Goal: Find specific page/section: Find specific page/section

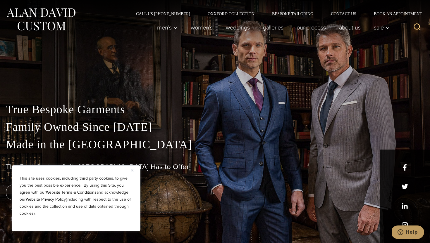
click at [133, 173] on button "Close" at bounding box center [134, 170] width 7 height 7
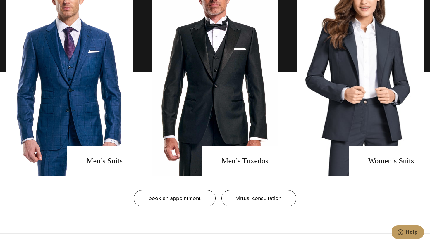
scroll to position [480, 0]
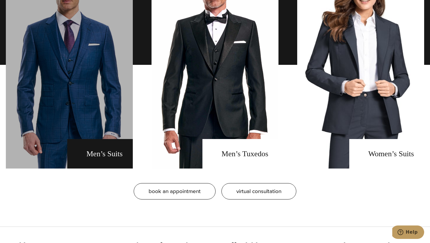
click at [105, 137] on link "men's suits" at bounding box center [69, 65] width 127 height 208
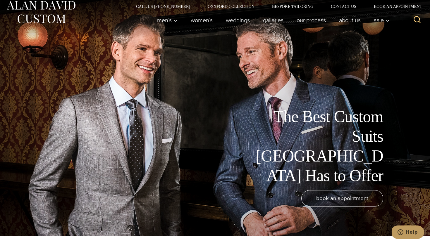
scroll to position [8, 0]
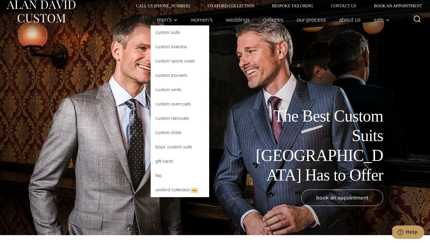
click at [172, 35] on link "Custom Suits" at bounding box center [180, 32] width 59 height 14
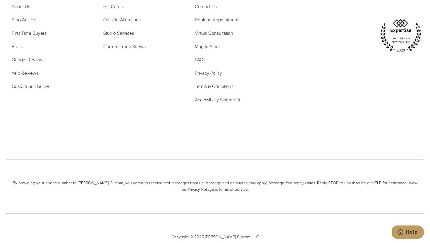
scroll to position [3580, 0]
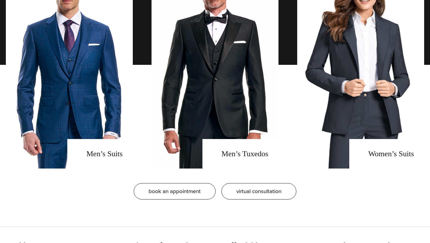
scroll to position [480, 0]
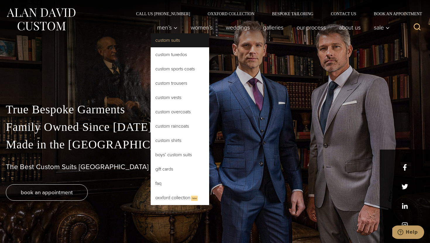
click at [167, 38] on link "Custom Suits" at bounding box center [180, 40] width 59 height 14
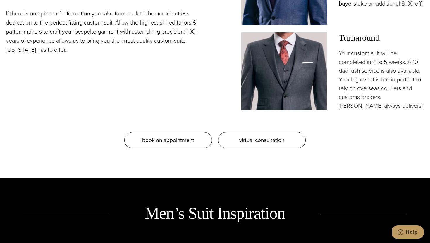
scroll to position [553, 0]
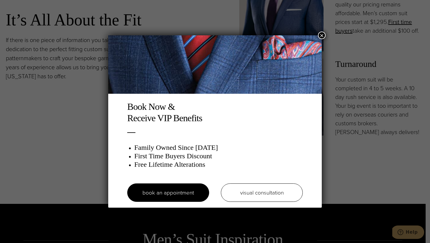
click at [321, 35] on button "×" at bounding box center [322, 36] width 8 height 8
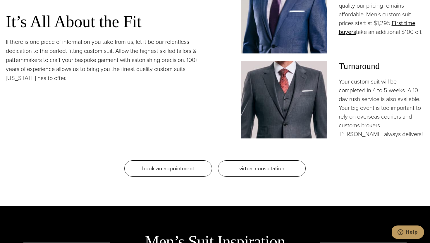
scroll to position [0, 0]
